Goal: Find contact information: Find contact information

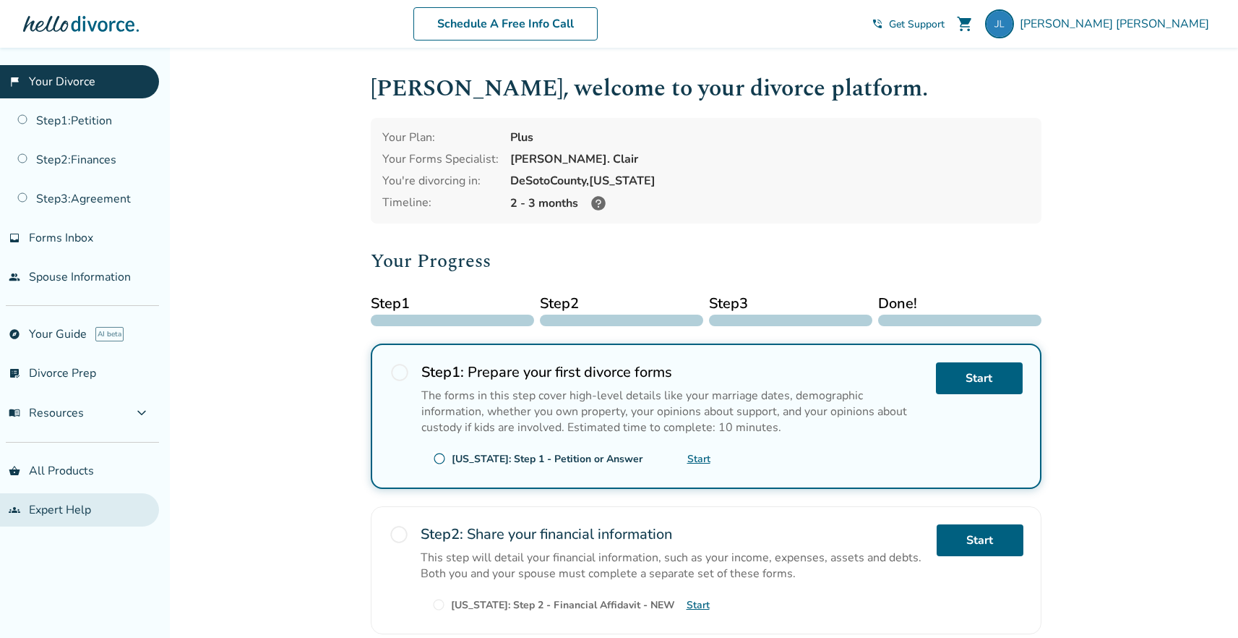
click at [83, 512] on link "groups Expert Help" at bounding box center [79, 509] width 159 height 33
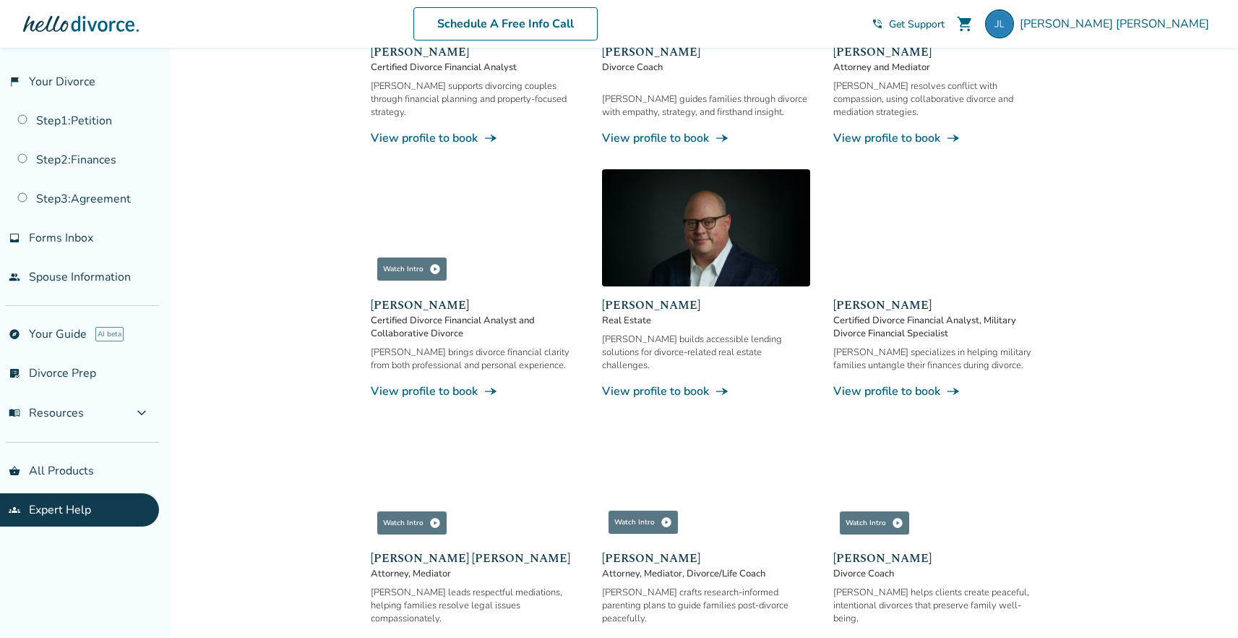
scroll to position [762, 0]
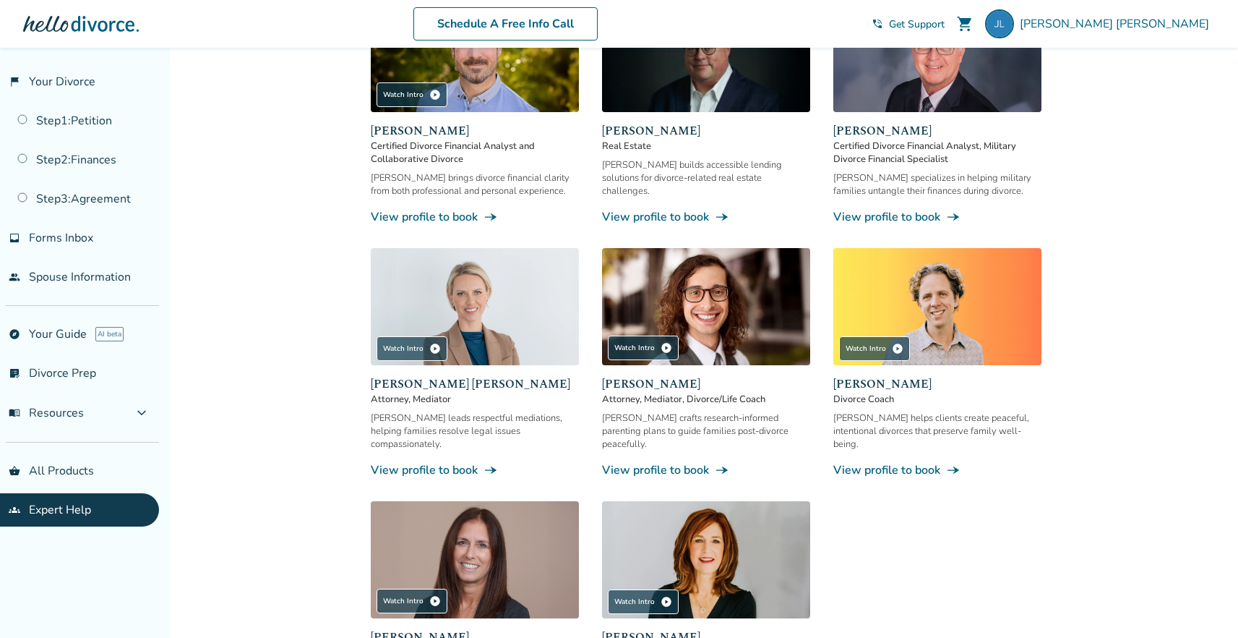
click at [450, 375] on span "[PERSON_NAME] [PERSON_NAME]" at bounding box center [475, 383] width 208 height 17
click at [447, 462] on link "View profile to book line_end_arrow_notch" at bounding box center [475, 470] width 208 height 16
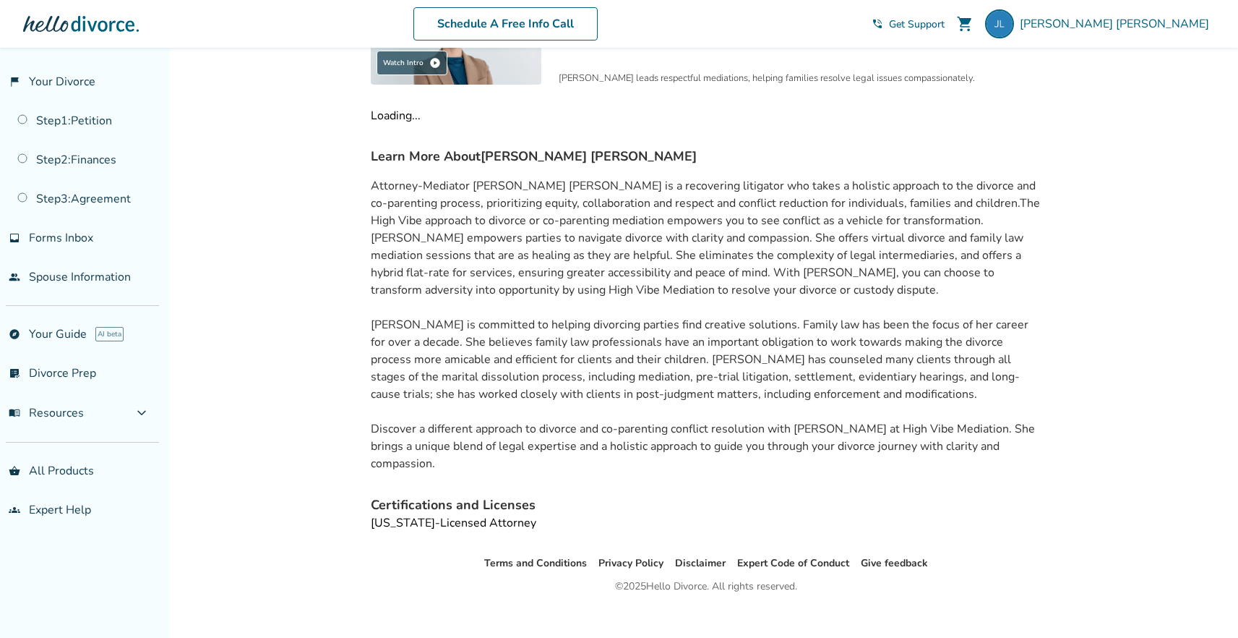
scroll to position [197, 0]
